Goal: Information Seeking & Learning: Learn about a topic

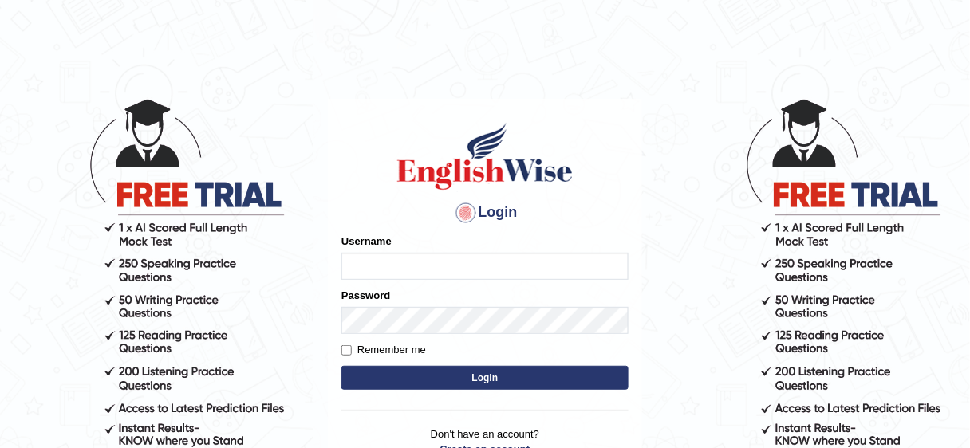
type input "jongsun_parramatta"
drag, startPoint x: 0, startPoint y: 0, endPoint x: 452, endPoint y: 378, distance: 589.3
click at [452, 378] on button "Login" at bounding box center [484, 378] width 287 height 24
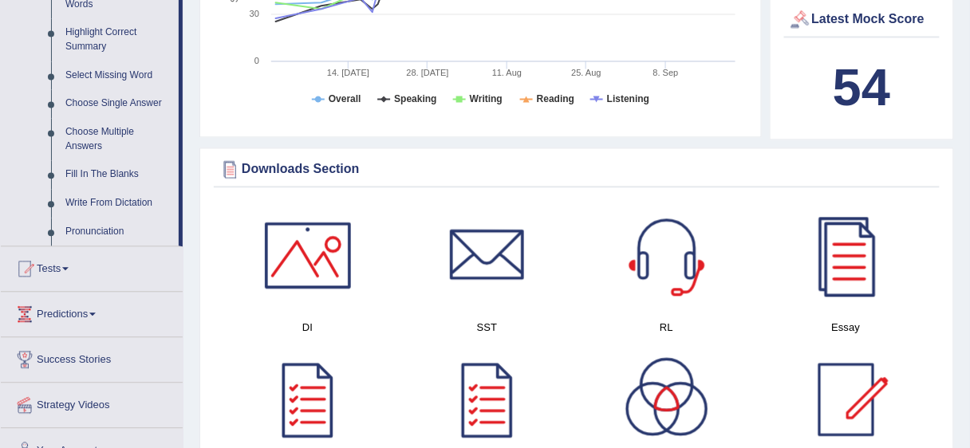
scroll to position [957, 0]
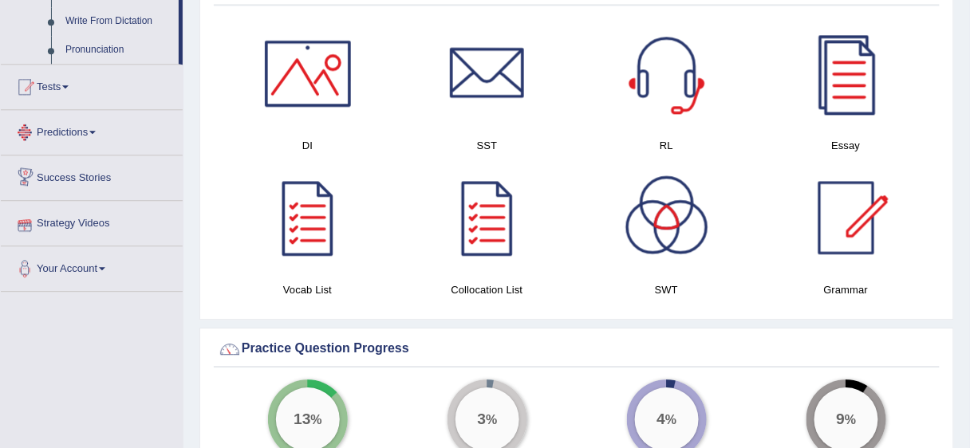
click at [81, 90] on link "Tests" at bounding box center [92, 85] width 182 height 40
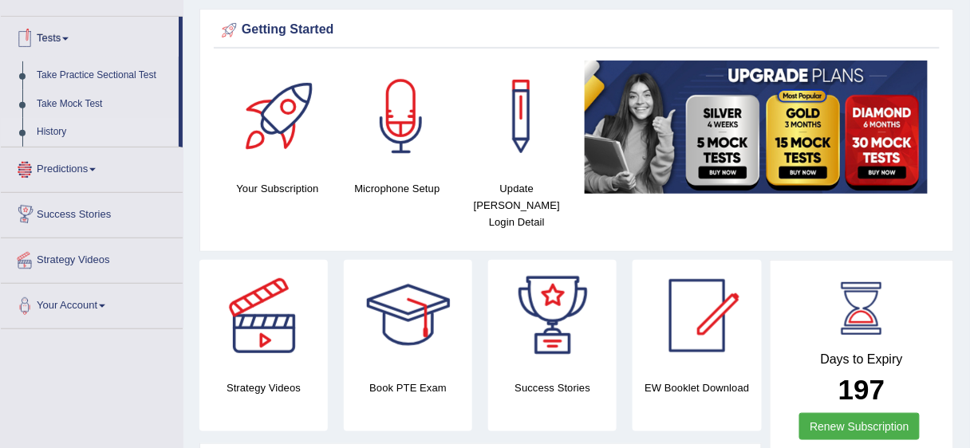
scroll to position [131, 0]
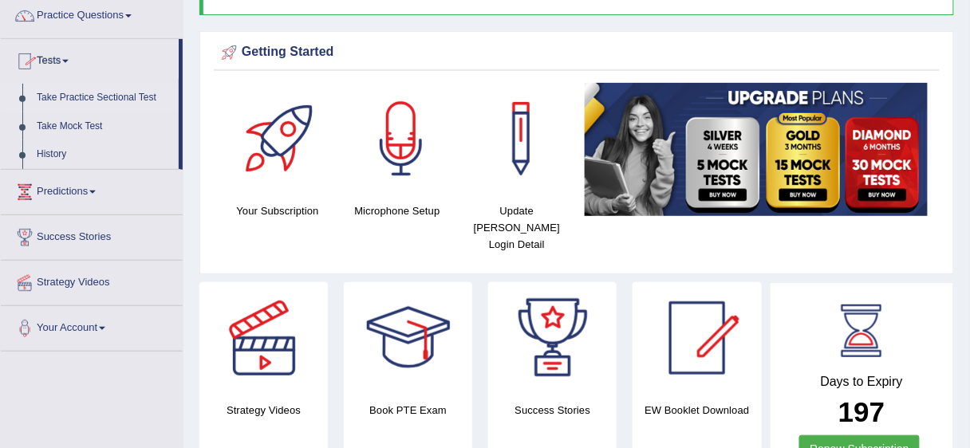
click at [124, 96] on link "Take Practice Sectional Test" at bounding box center [104, 98] width 149 height 29
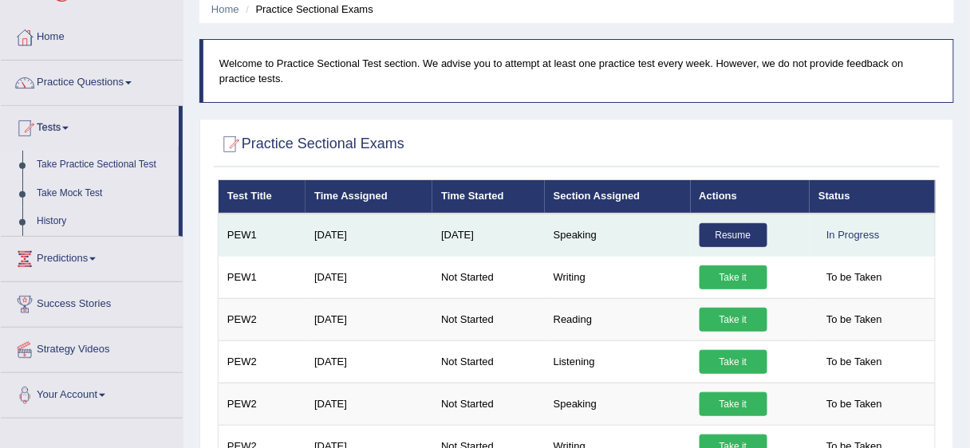
click at [739, 247] on td "Resume" at bounding box center [751, 235] width 120 height 43
click at [744, 242] on link "Resume" at bounding box center [733, 235] width 68 height 24
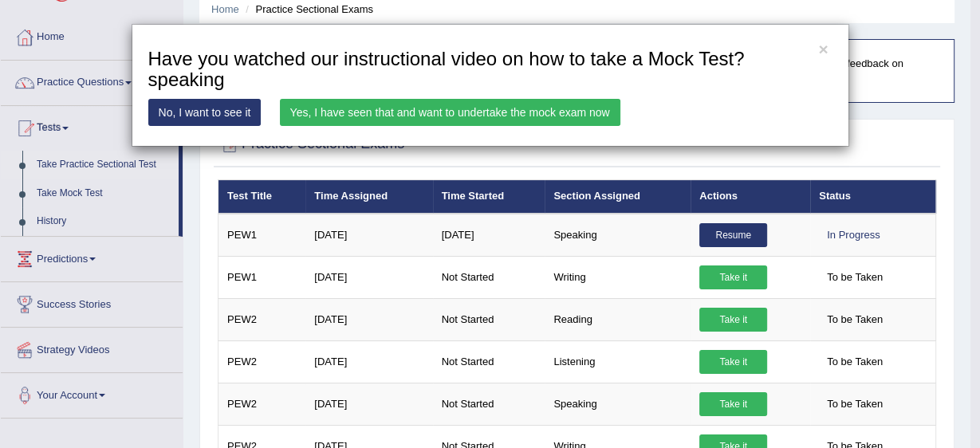
click at [443, 115] on link "Yes, I have seen that and want to undertake the mock exam now" at bounding box center [450, 112] width 341 height 27
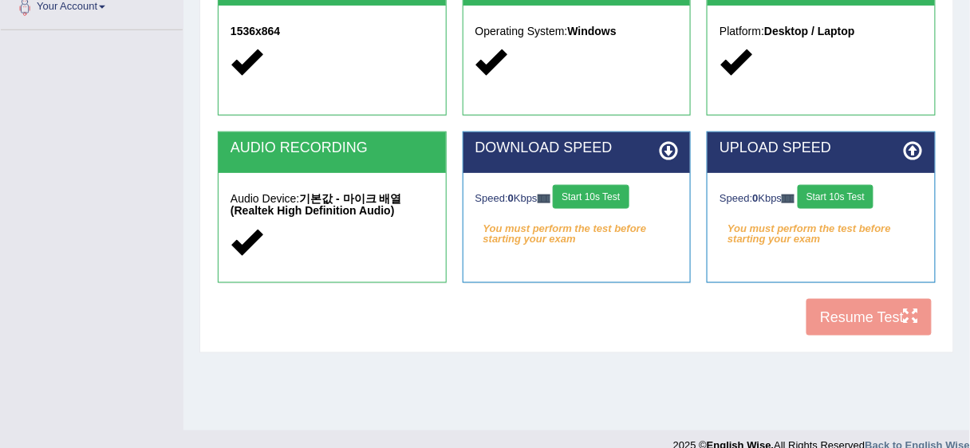
scroll to position [388, 0]
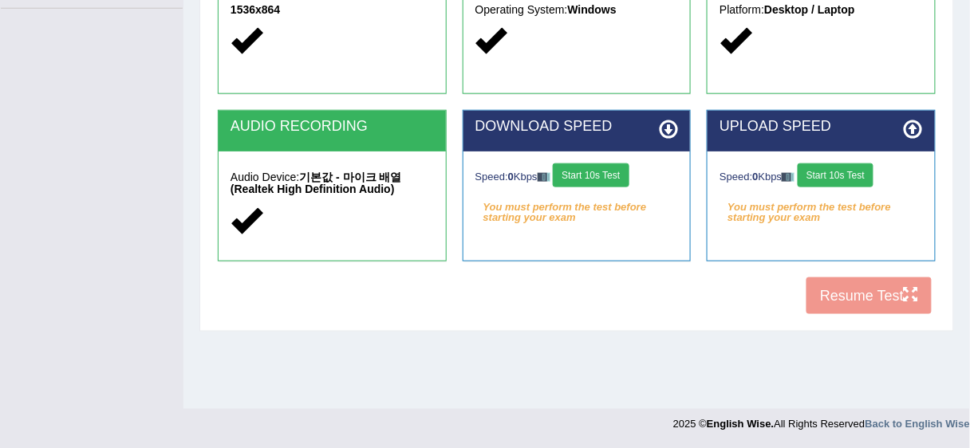
click at [856, 305] on div "COOKIES Cookies Enabled JAVASCRIPT Javascript Enabled BROWSER Browser: Chrome S…" at bounding box center [577, 49] width 726 height 548
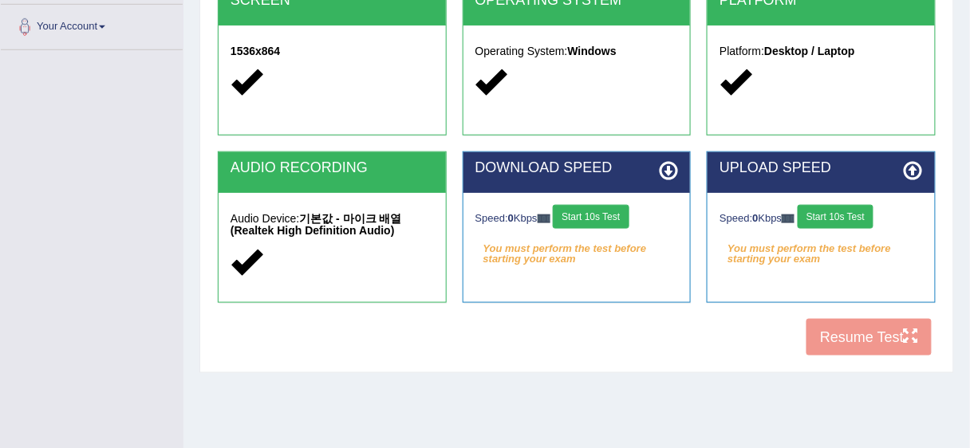
scroll to position [325, 0]
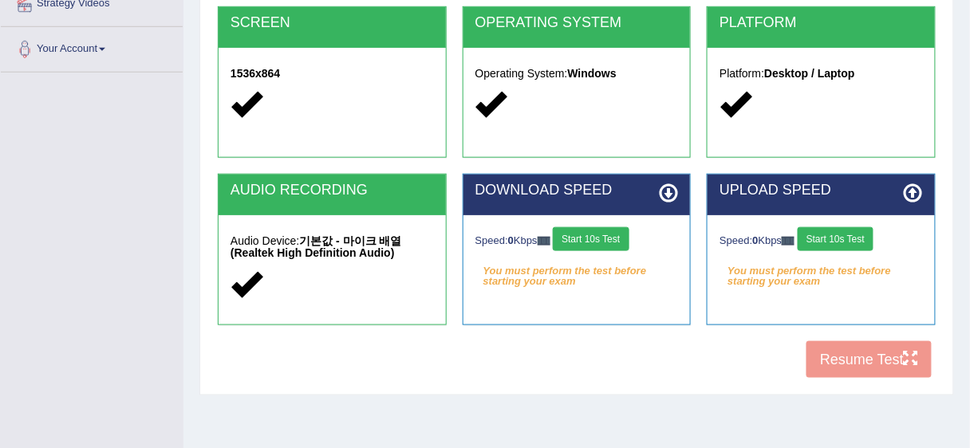
click at [570, 234] on button "Start 10s Test" at bounding box center [591, 239] width 76 height 24
click at [840, 244] on button "Start 10s Test" at bounding box center [835, 239] width 76 height 24
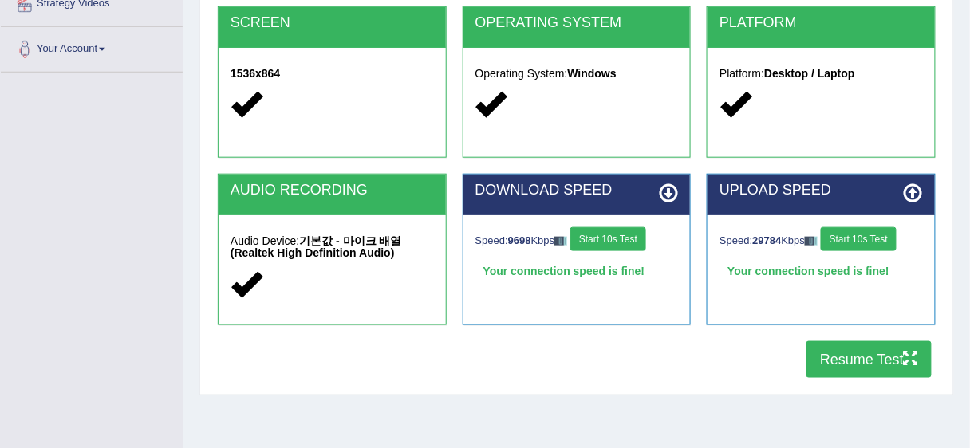
click at [856, 364] on button "Resume Test" at bounding box center [868, 359] width 125 height 37
click at [522, 348] on div "COOKIES Cookies Enabled JAVASCRIPT Javascript Enabled BROWSER Browser: Chrome S…" at bounding box center [577, 113] width 726 height 548
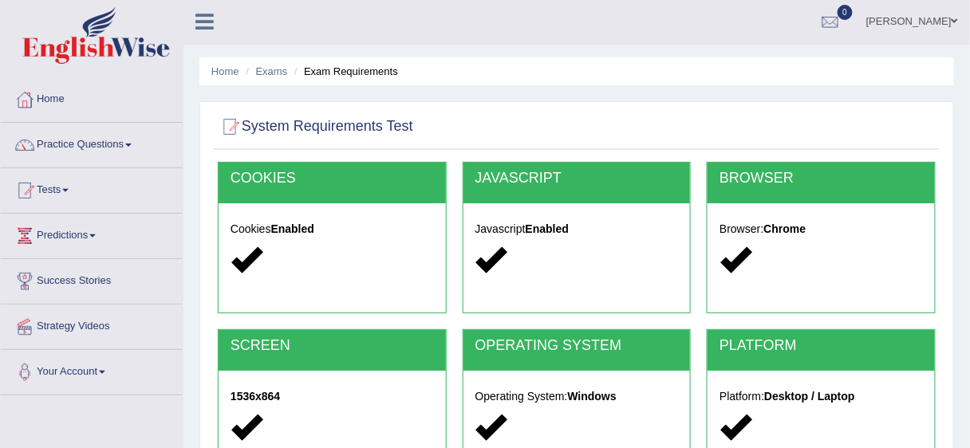
scroll to position [0, 0]
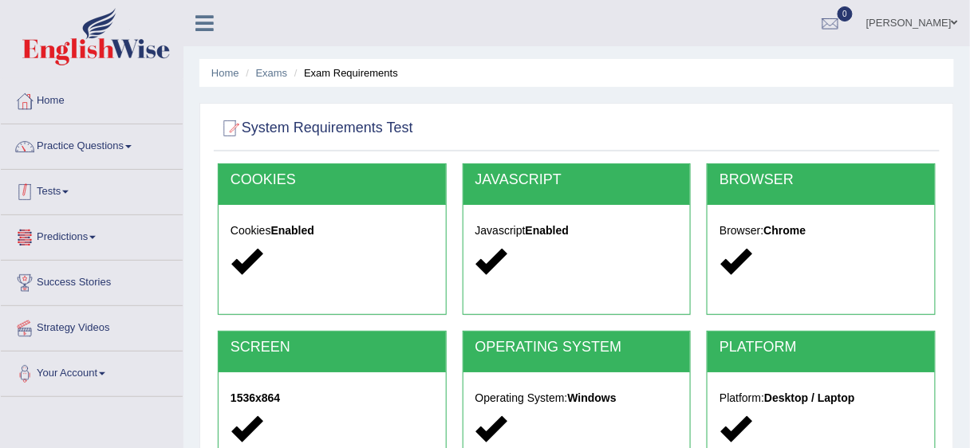
click at [112, 159] on link "Practice Questions" at bounding box center [92, 144] width 182 height 40
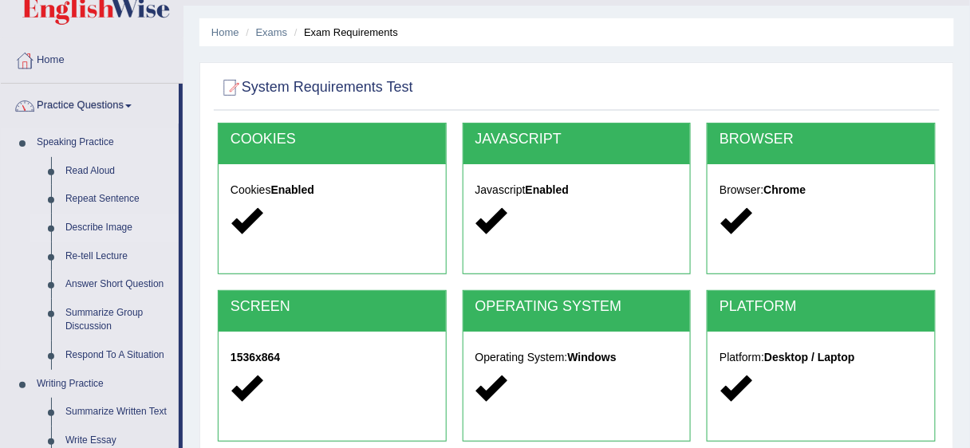
scroll to position [64, 0]
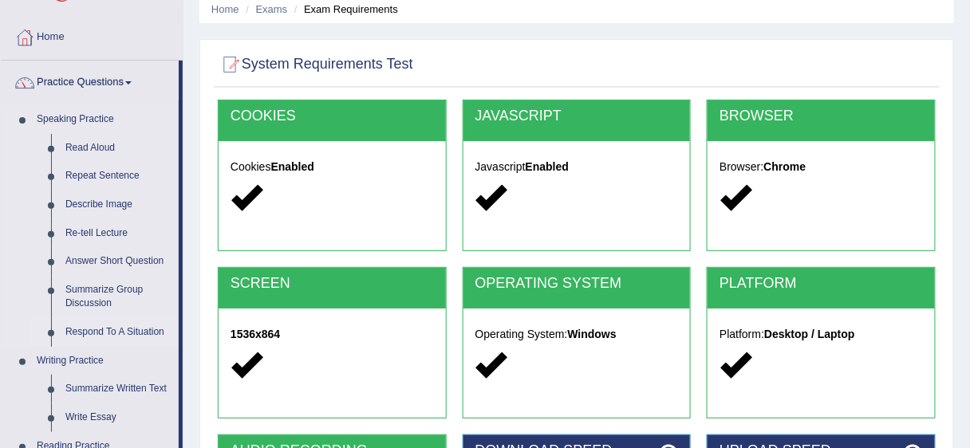
click at [142, 336] on link "Respond To A Situation" at bounding box center [118, 332] width 120 height 29
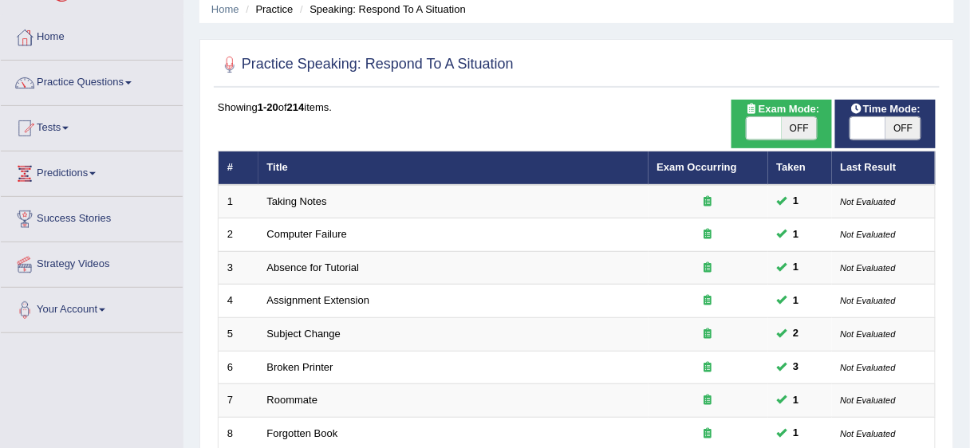
click at [803, 128] on span "OFF" at bounding box center [798, 128] width 35 height 22
checkbox input "true"
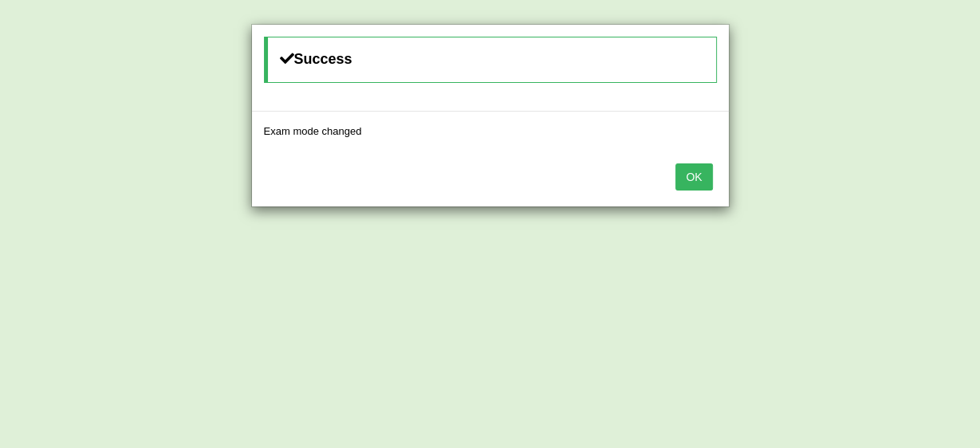
click at [715, 178] on div "OK" at bounding box center [490, 179] width 477 height 56
click at [701, 178] on button "OK" at bounding box center [693, 176] width 37 height 27
click at [708, 165] on button "OK" at bounding box center [693, 176] width 37 height 27
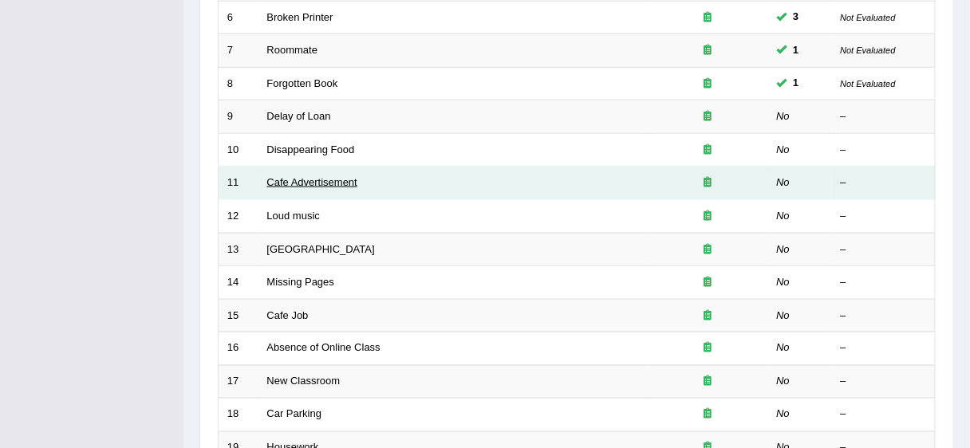
scroll to position [383, 0]
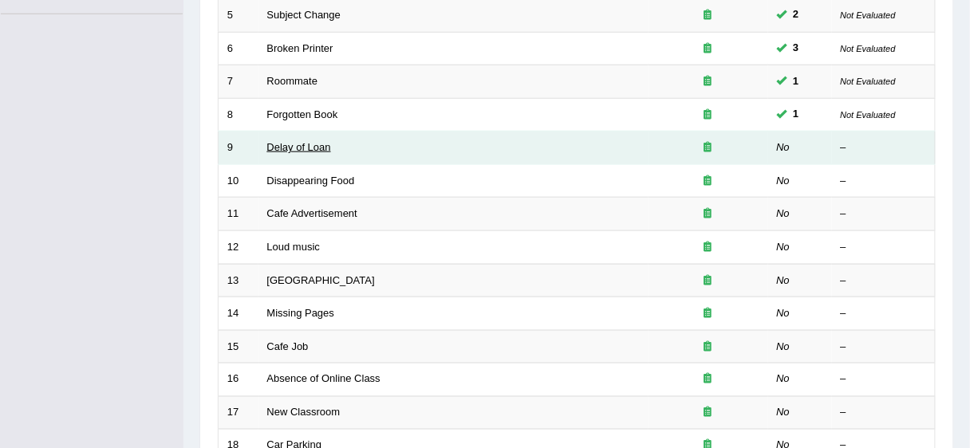
click at [286, 147] on link "Delay of Loan" at bounding box center [299, 147] width 64 height 12
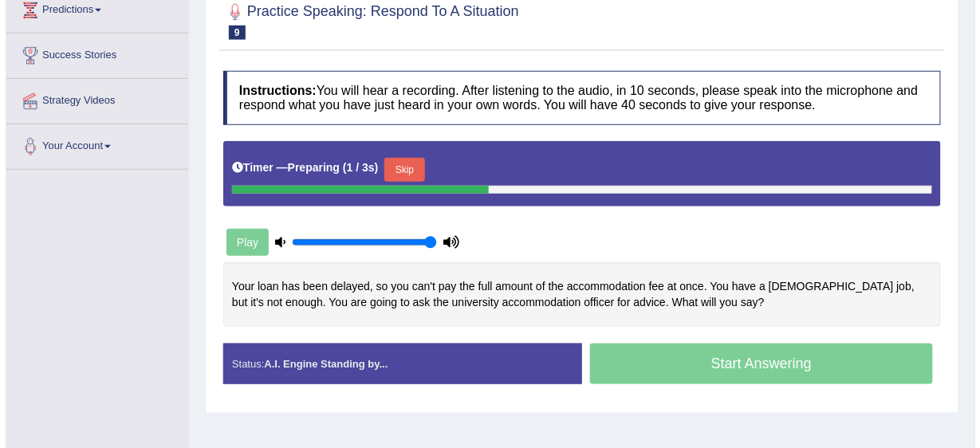
scroll to position [319, 0]
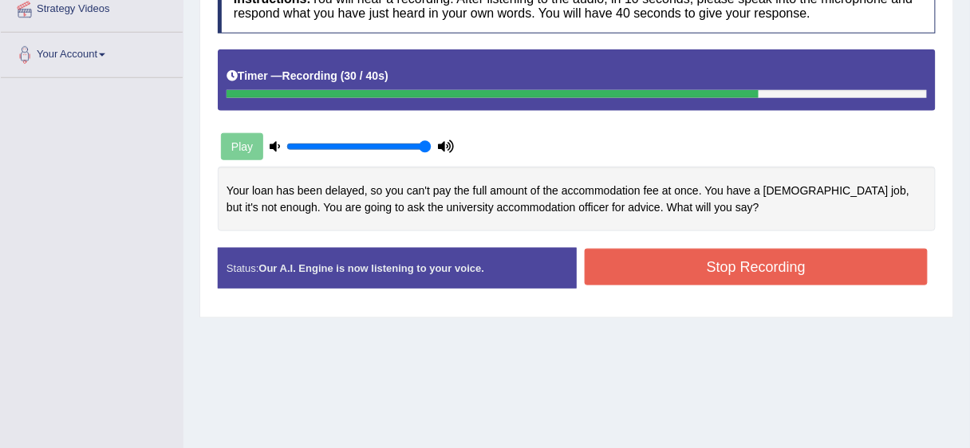
click at [715, 264] on button "Stop Recording" at bounding box center [756, 267] width 343 height 37
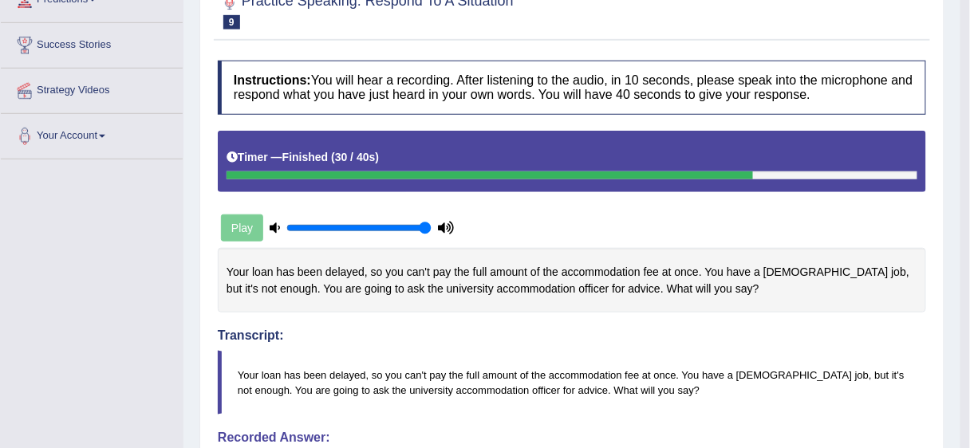
scroll to position [191, 0]
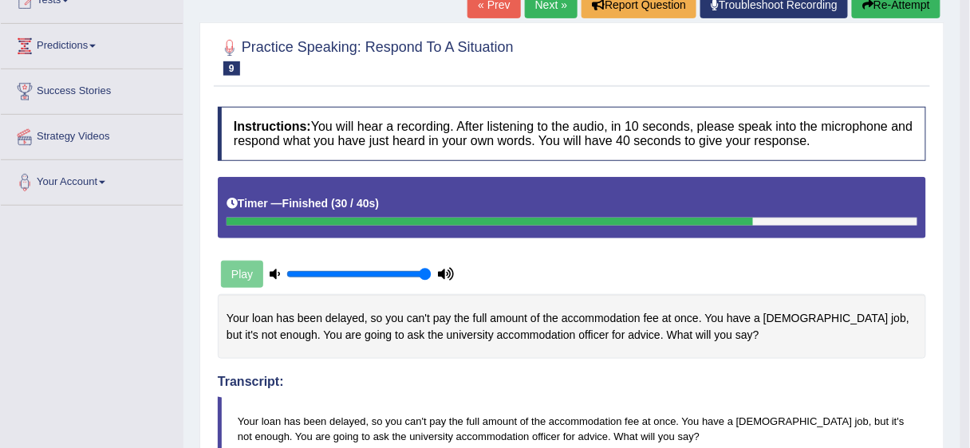
click at [536, 15] on link "Next »" at bounding box center [551, 4] width 53 height 27
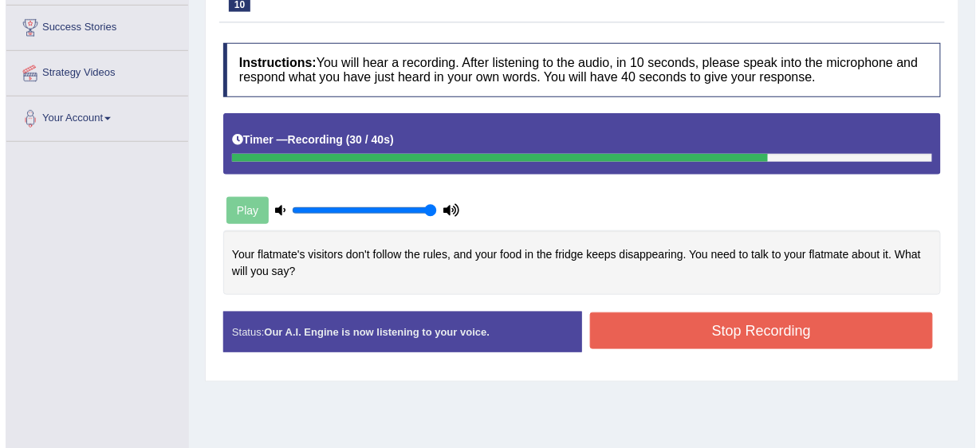
scroll to position [319, 0]
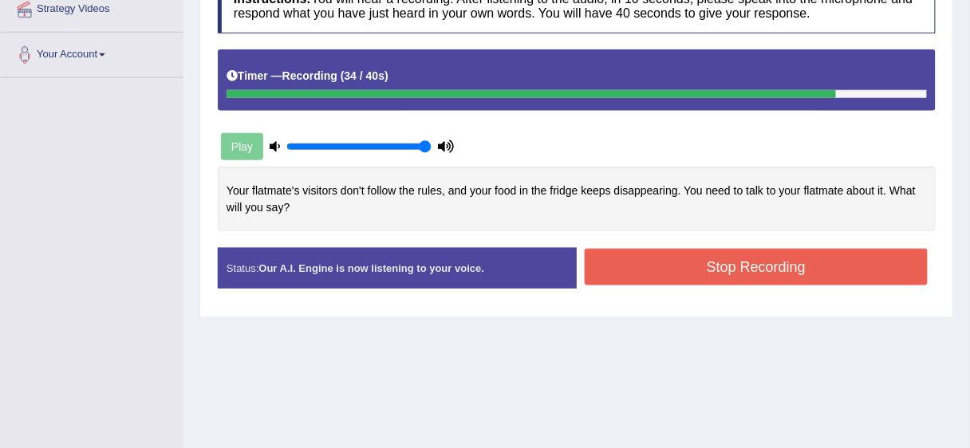
click at [724, 274] on button "Stop Recording" at bounding box center [756, 267] width 343 height 37
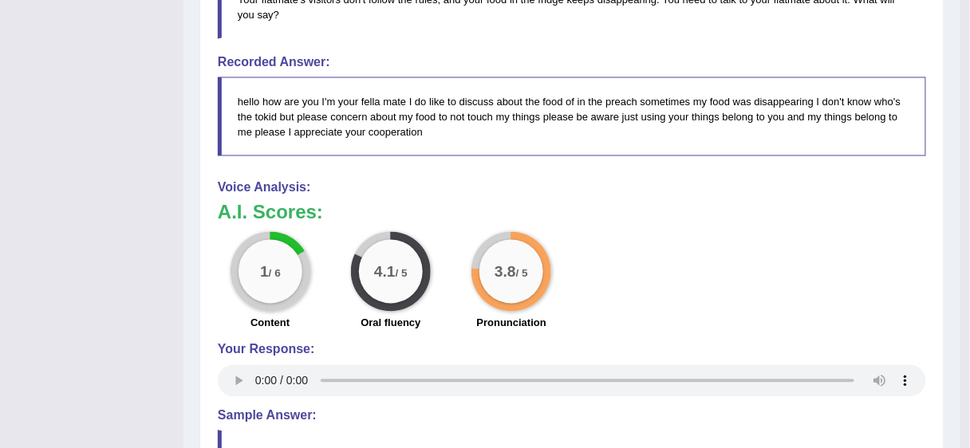
scroll to position [39, 0]
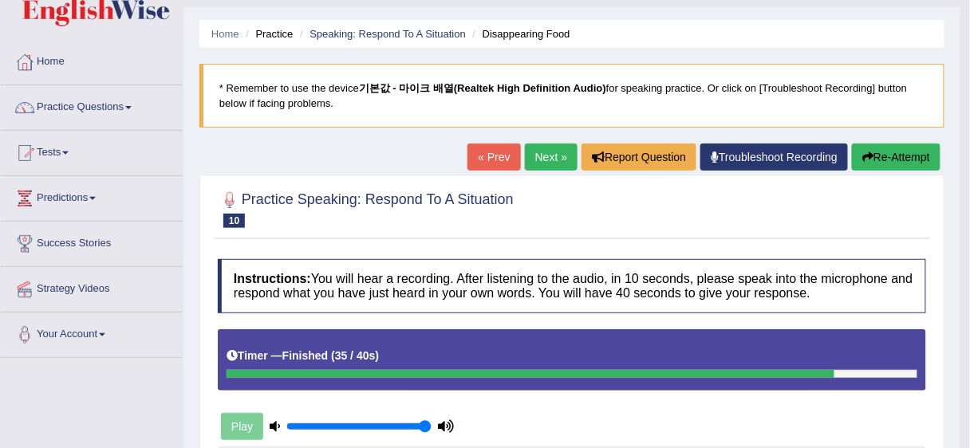
click at [550, 159] on link "Next »" at bounding box center [551, 157] width 53 height 27
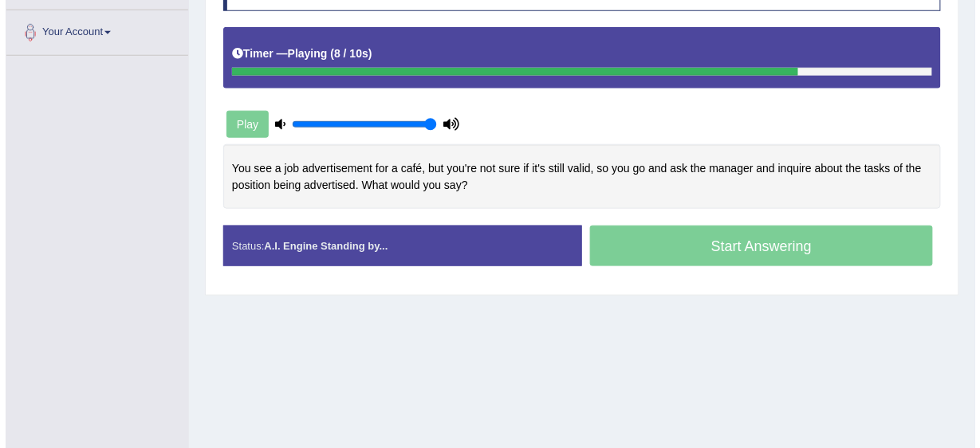
scroll to position [319, 0]
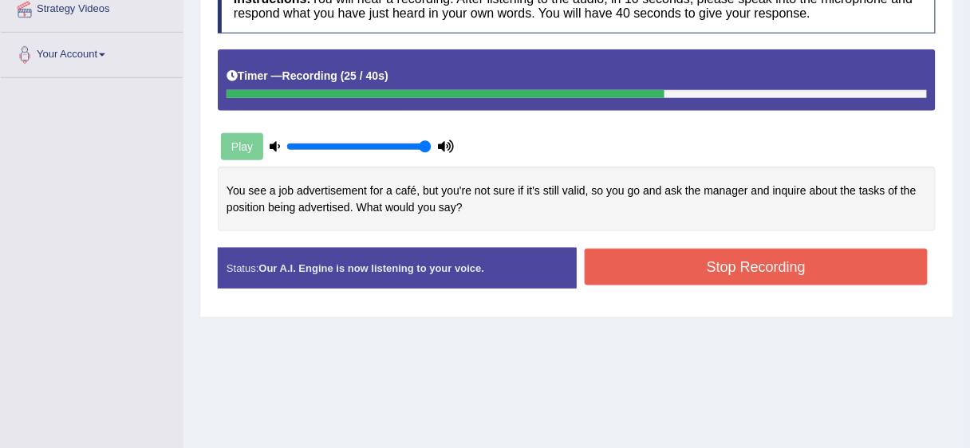
click at [750, 270] on button "Stop Recording" at bounding box center [756, 267] width 343 height 37
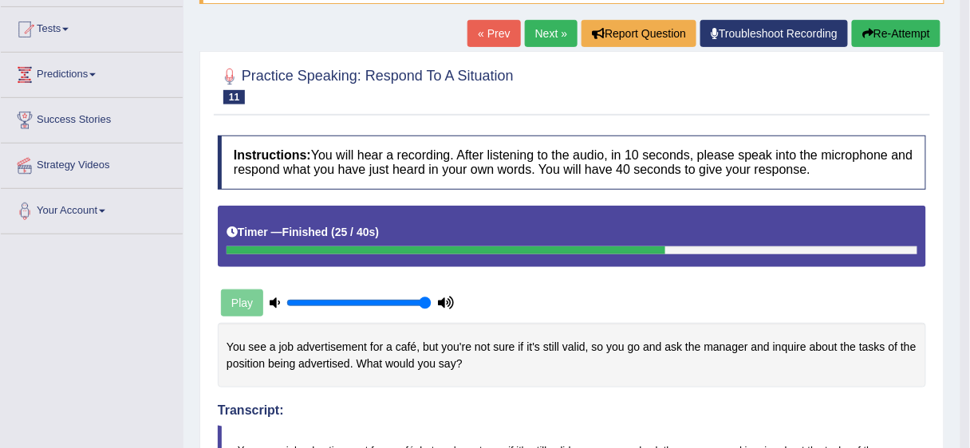
scroll to position [64, 0]
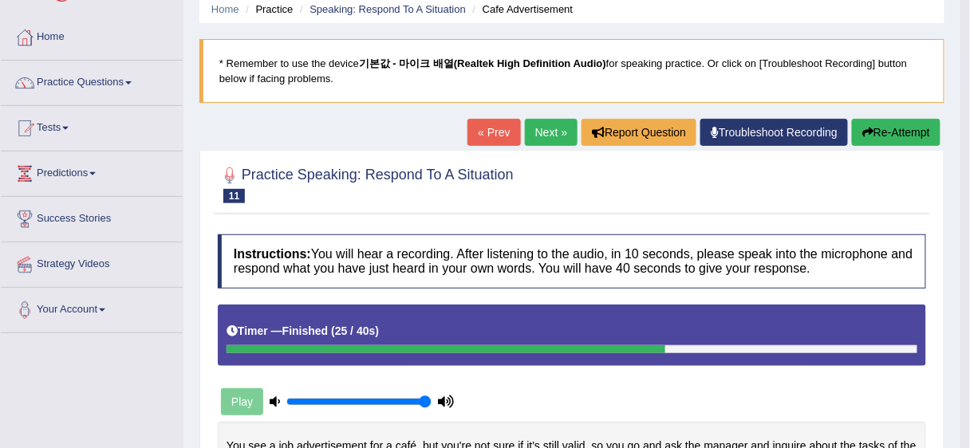
click at [564, 131] on link "Next »" at bounding box center [551, 132] width 53 height 27
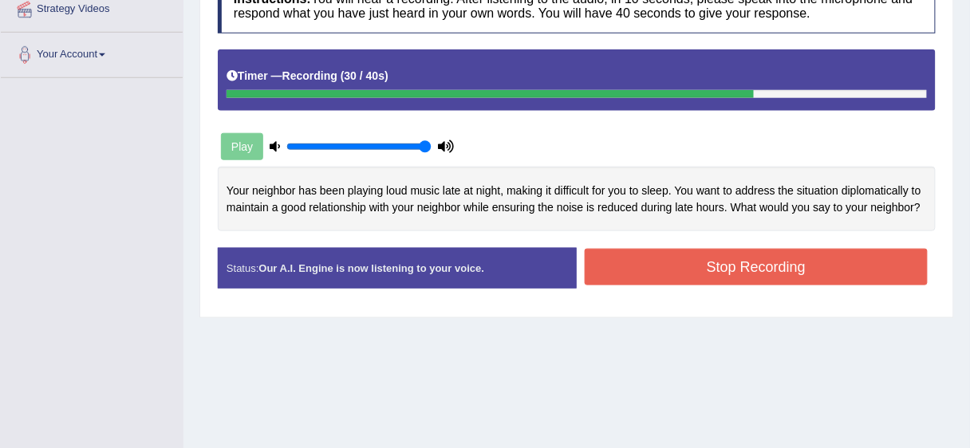
click at [710, 258] on button "Stop Recording" at bounding box center [756, 267] width 343 height 37
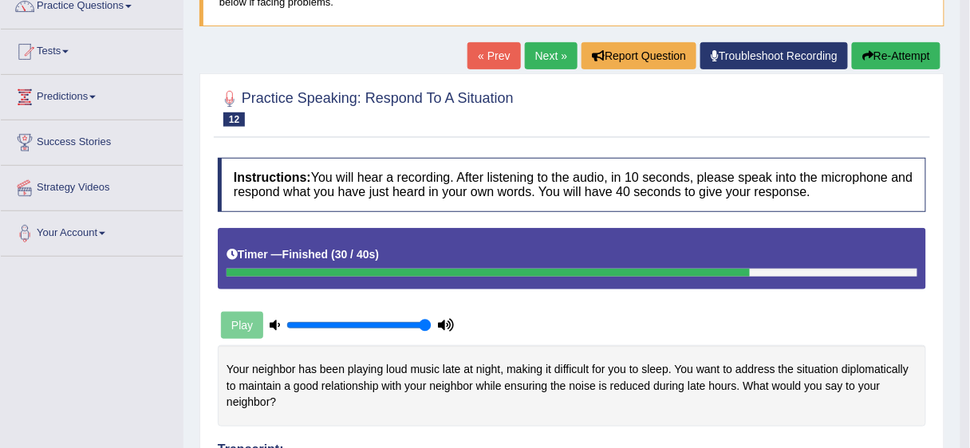
scroll to position [24, 0]
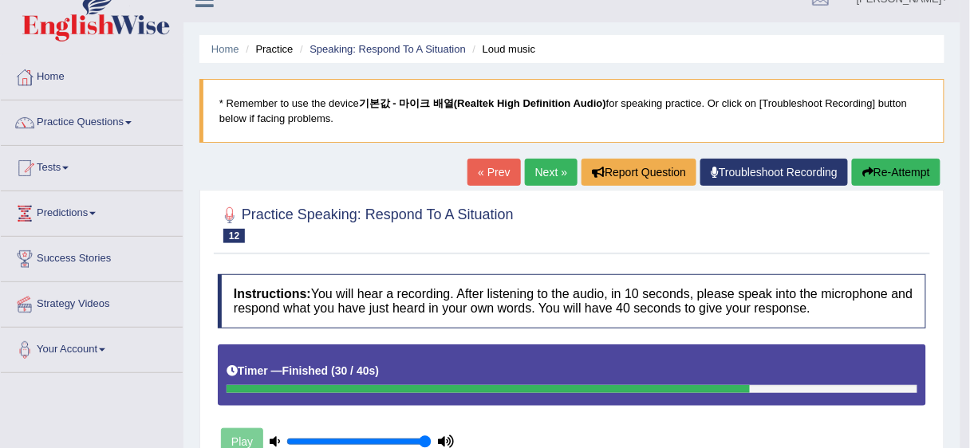
click at [546, 165] on link "Next »" at bounding box center [551, 172] width 53 height 27
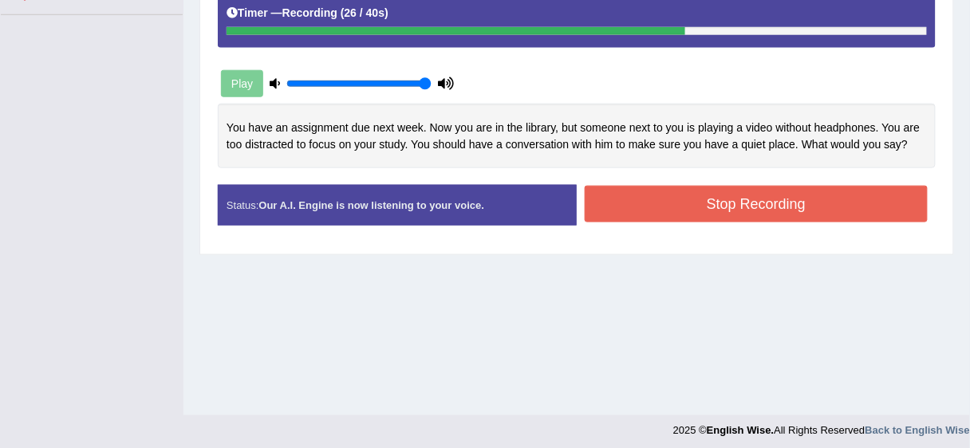
scroll to position [383, 0]
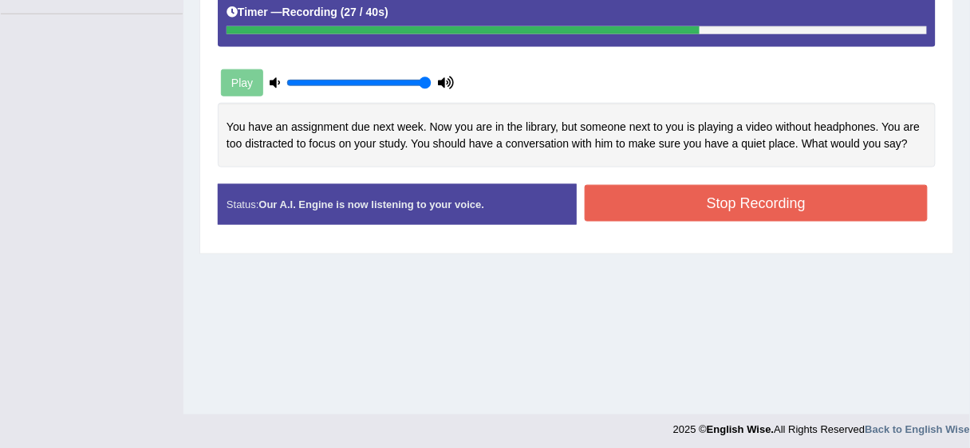
click at [734, 215] on button "Stop Recording" at bounding box center [756, 203] width 343 height 37
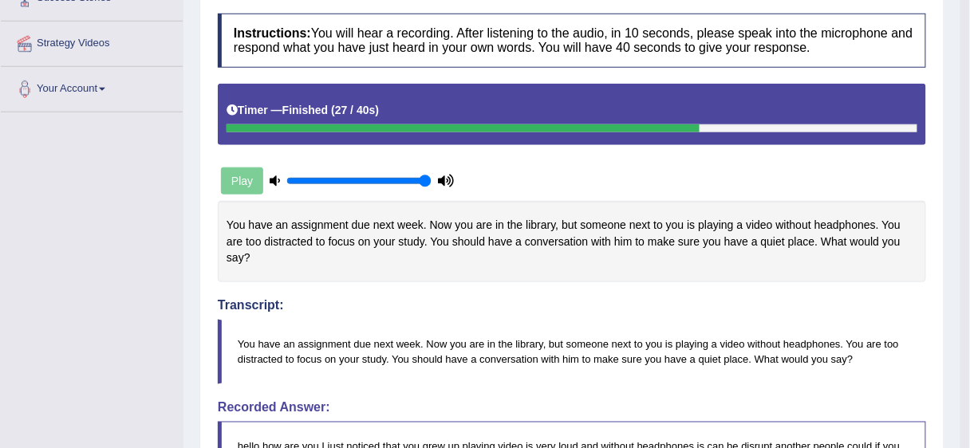
scroll to position [30, 0]
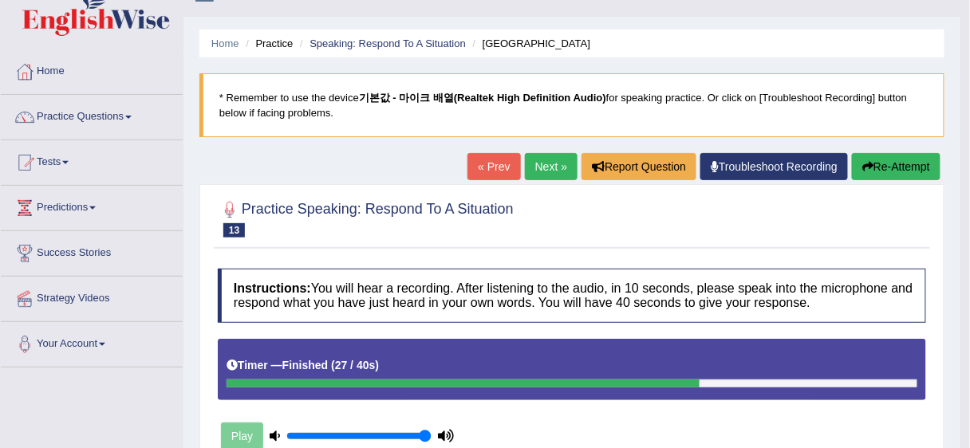
click at [531, 156] on link "Next »" at bounding box center [551, 166] width 53 height 27
